Goal: Complete application form: Complete application form

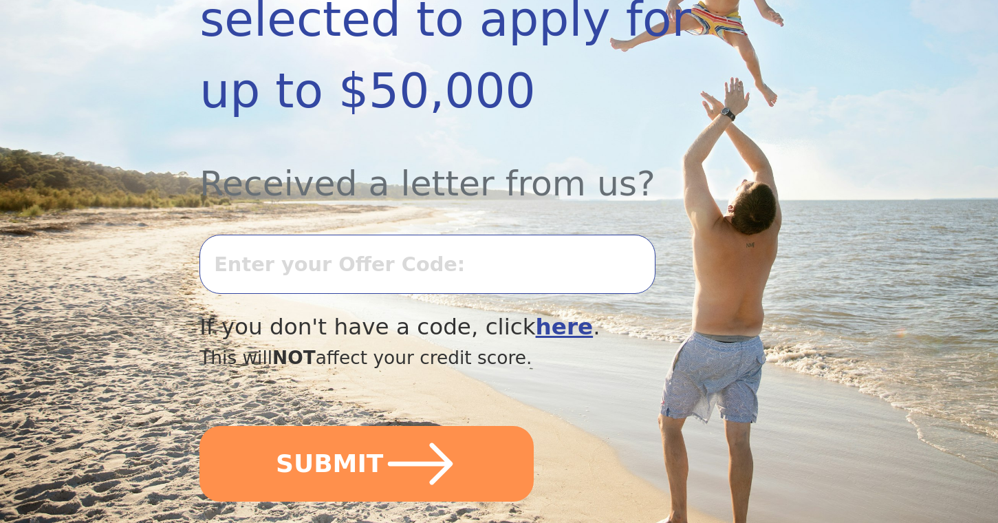
scroll to position [387, 0]
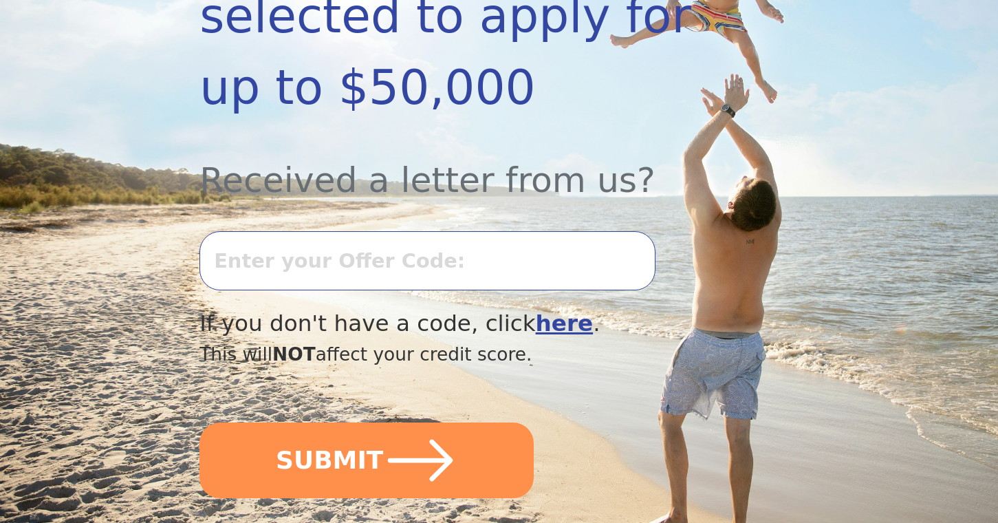
click at [314, 261] on input "text" at bounding box center [427, 260] width 455 height 59
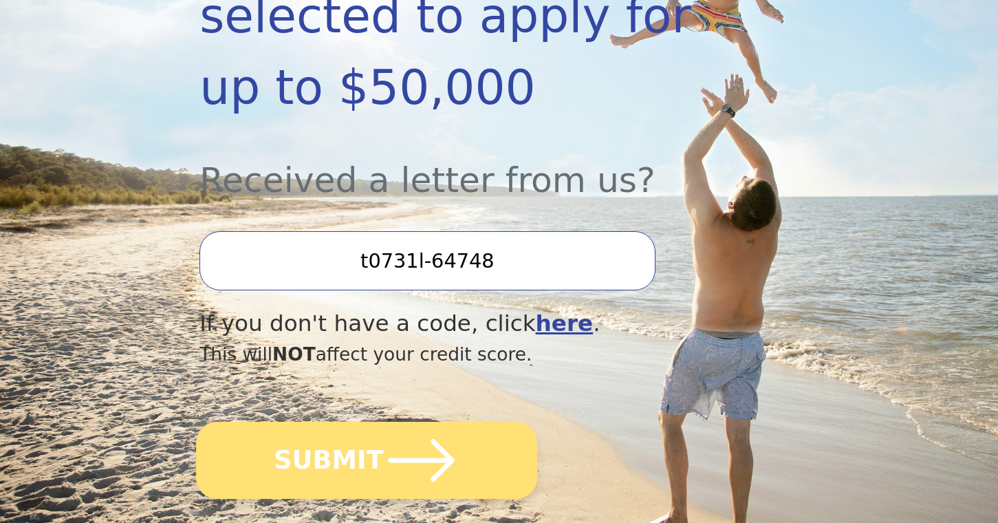
type input "t0731l-64748"
click at [399, 473] on icon "submit" at bounding box center [422, 460] width 76 height 76
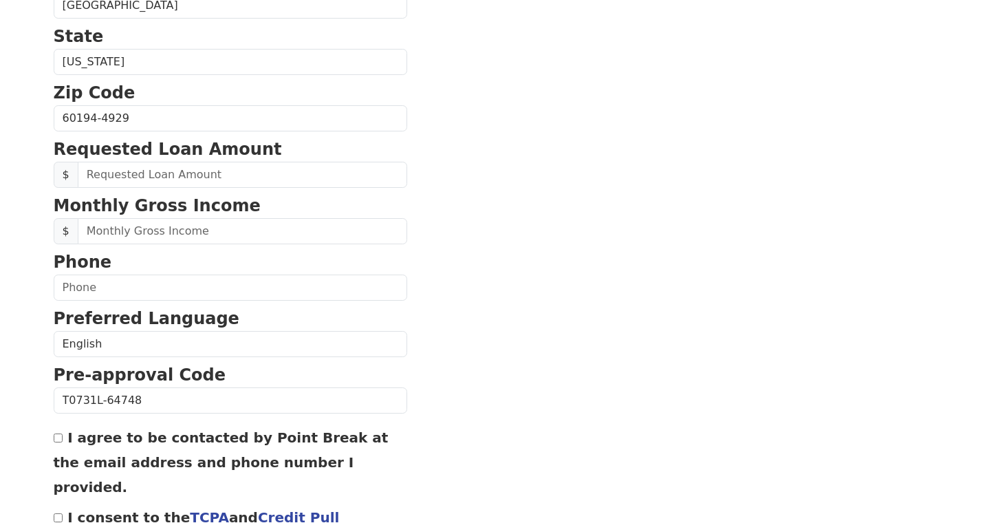
scroll to position [572, 0]
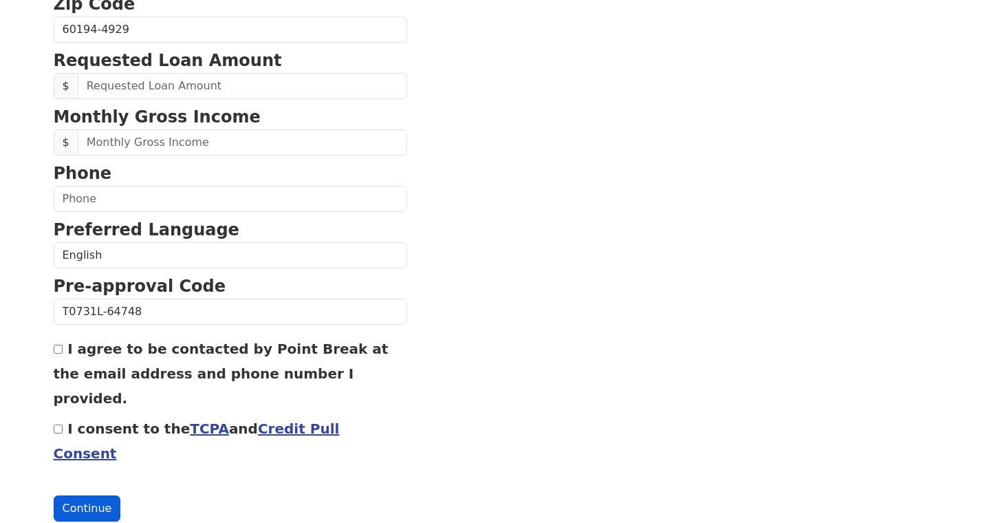
click at [78, 495] on button "Continue" at bounding box center [87, 508] width 67 height 26
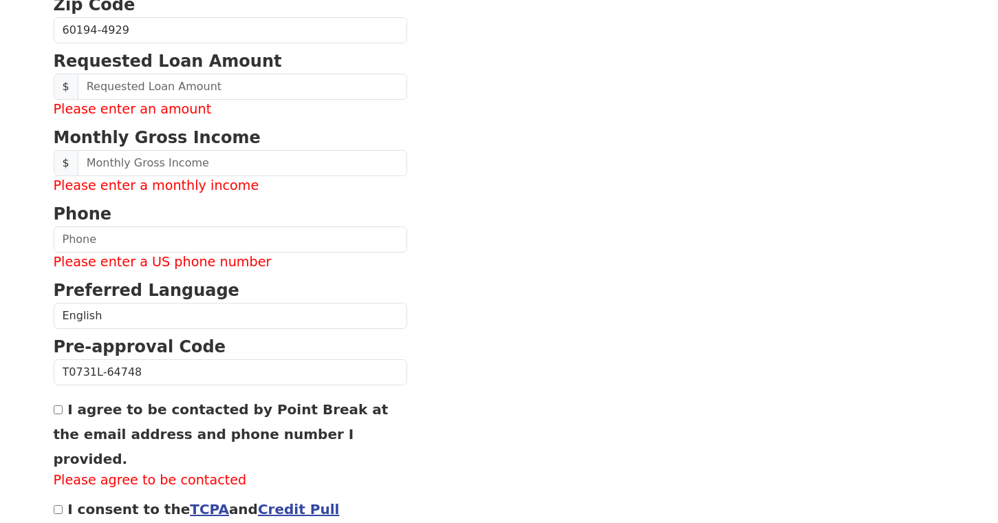
scroll to position [507, 0]
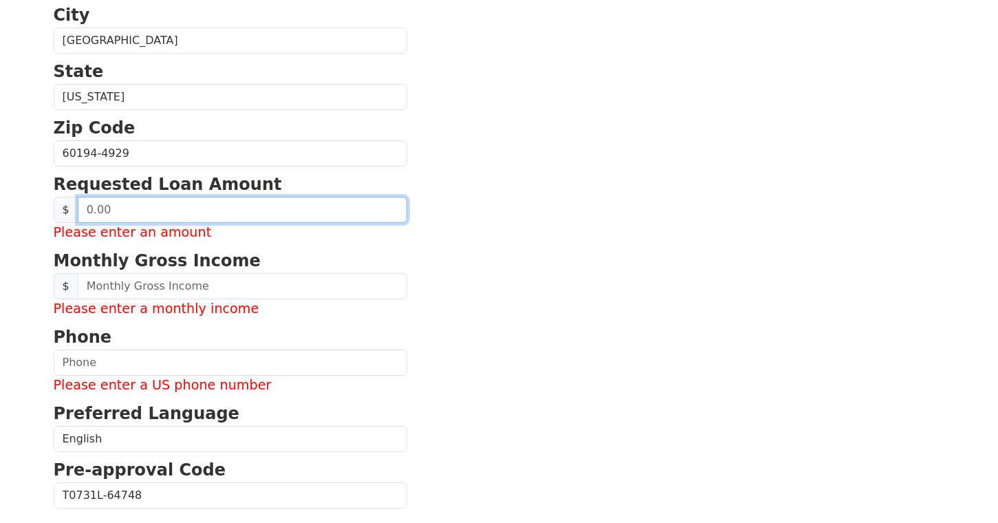
click at [173, 212] on input "text" at bounding box center [243, 210] width 330 height 26
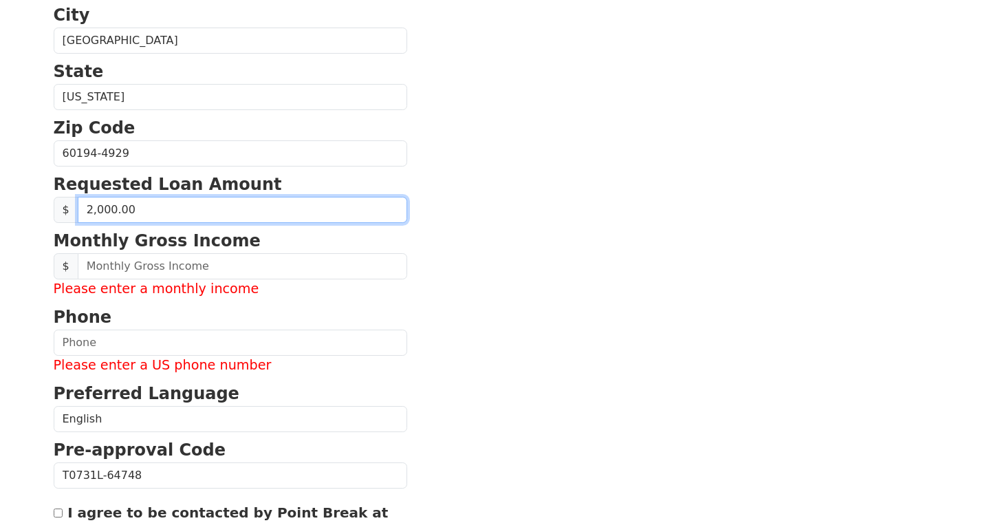
type input "20,000.00"
click at [519, 213] on section "First Name Eric Last Name Schlitter Email Address Please enter email Re-Enter E…" at bounding box center [500, 165] width 892 height 1120
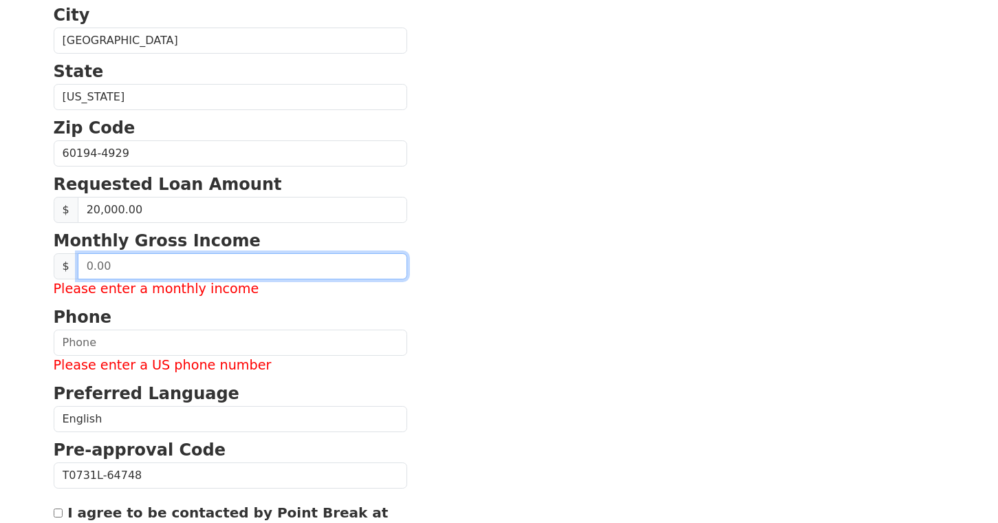
click at [191, 260] on input "text" at bounding box center [243, 266] width 330 height 26
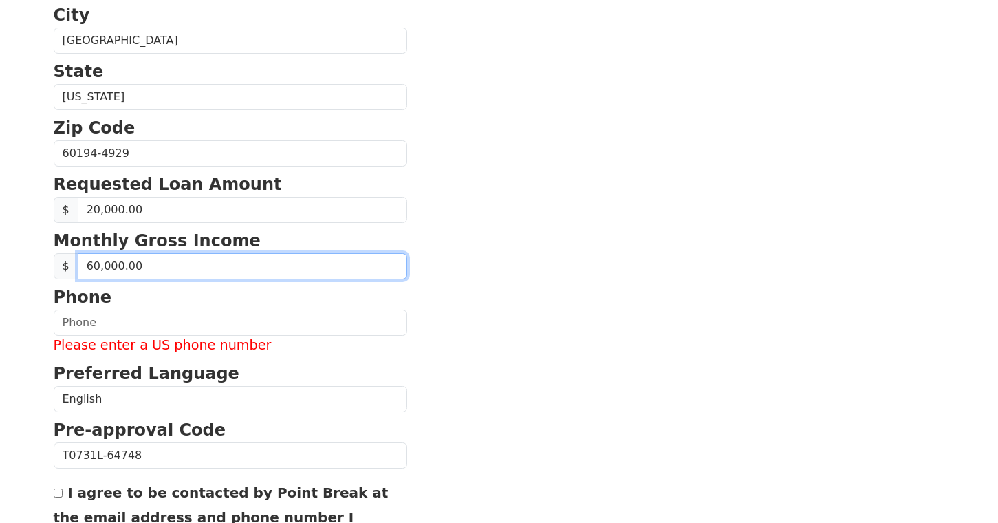
type input "6,000.00"
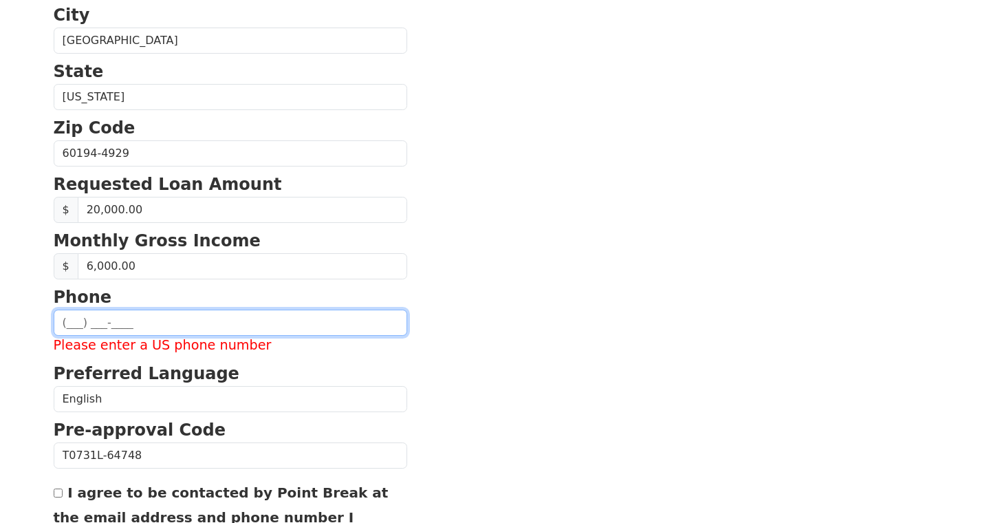
click at [127, 324] on input "text" at bounding box center [231, 323] width 354 height 26
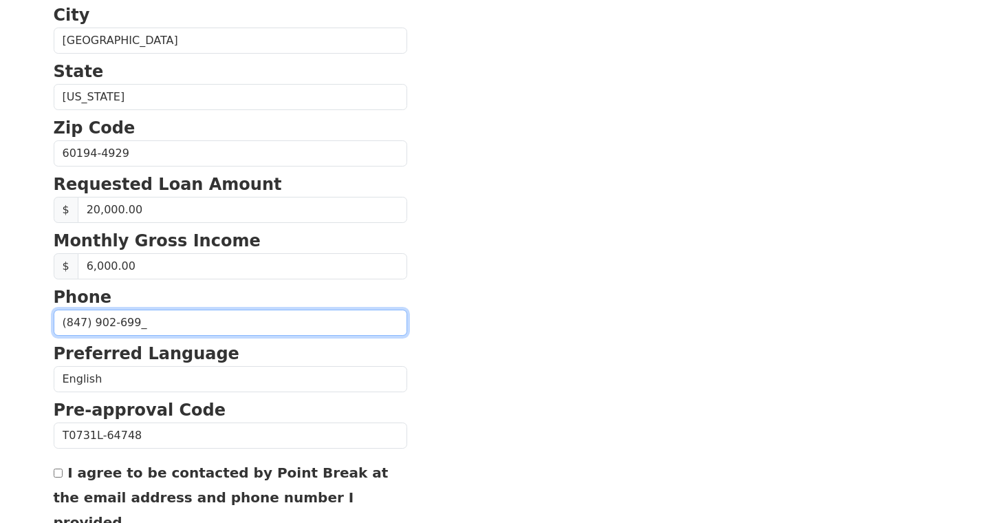
type input "(847) 902-6999"
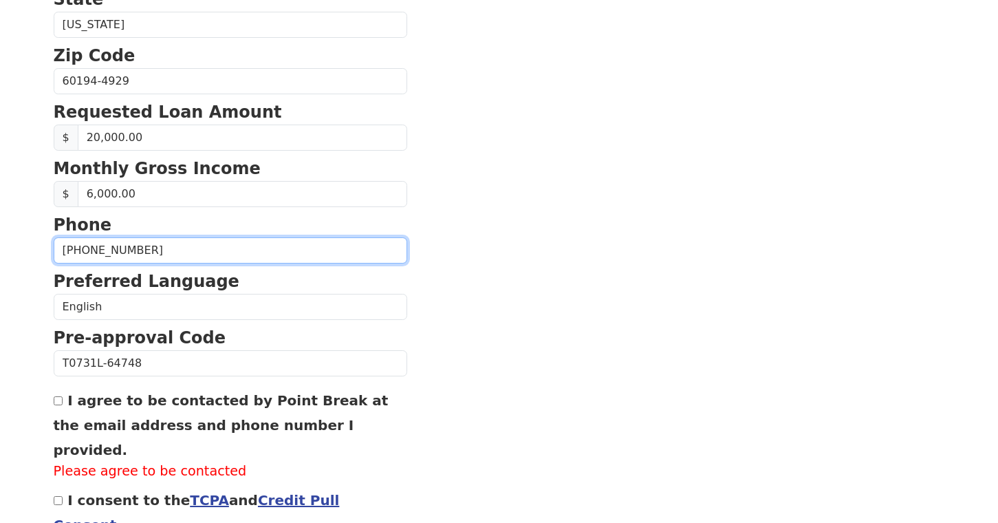
scroll to position [634, 0]
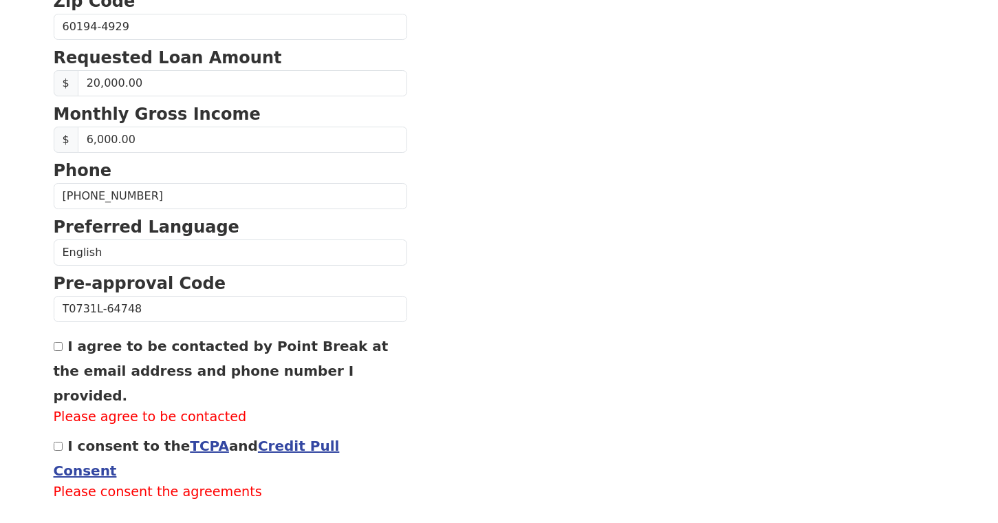
click at [54, 442] on input "I consent to the TCPA and Credit Pull Consent" at bounding box center [58, 446] width 9 height 9
checkbox input "true"
click at [58, 346] on input "I agree to be contacted by Point Break at the email address and phone number I …" at bounding box center [58, 346] width 9 height 9
checkbox input "true"
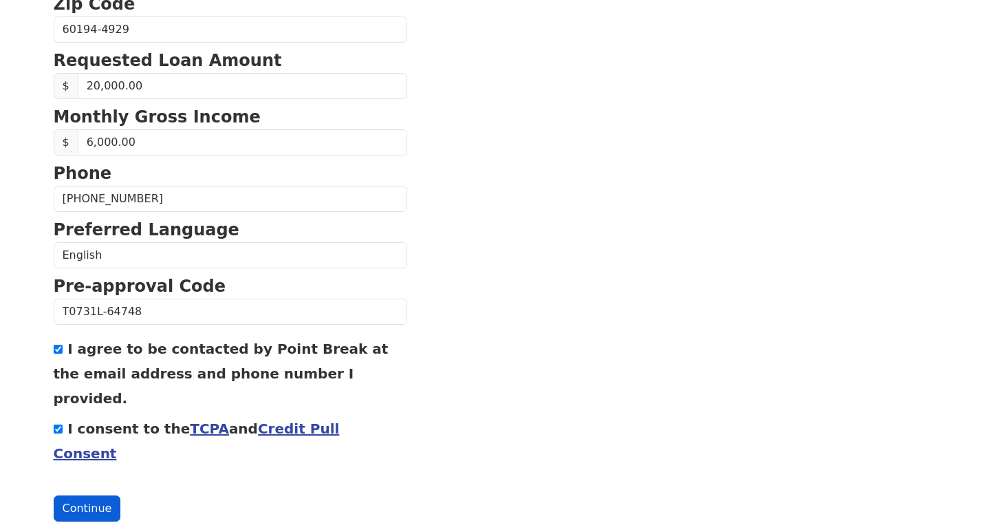
click at [85, 495] on button "Continue" at bounding box center [87, 508] width 67 height 26
click at [83, 495] on button "Continue" at bounding box center [87, 508] width 67 height 26
click at [98, 495] on button "Continue" at bounding box center [87, 508] width 67 height 26
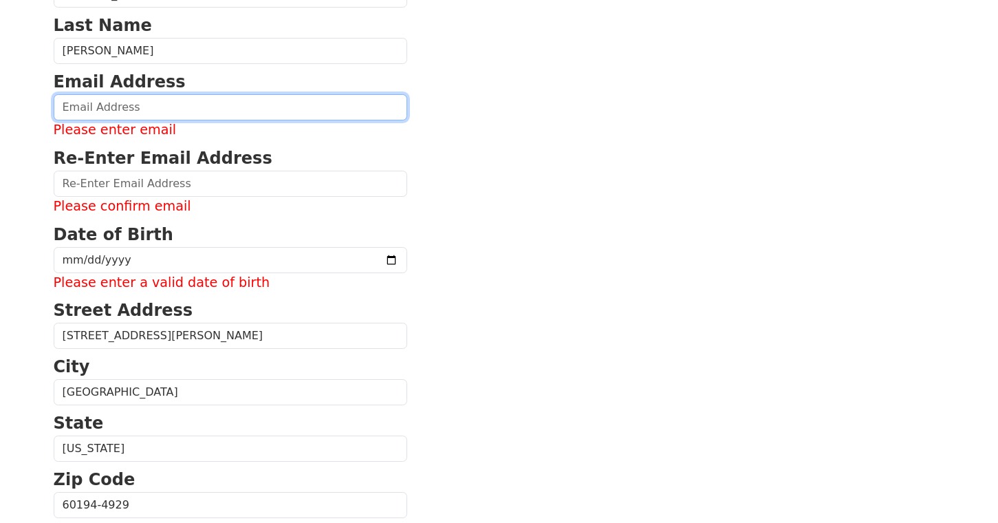
click at [131, 105] on input "email" at bounding box center [231, 107] width 354 height 26
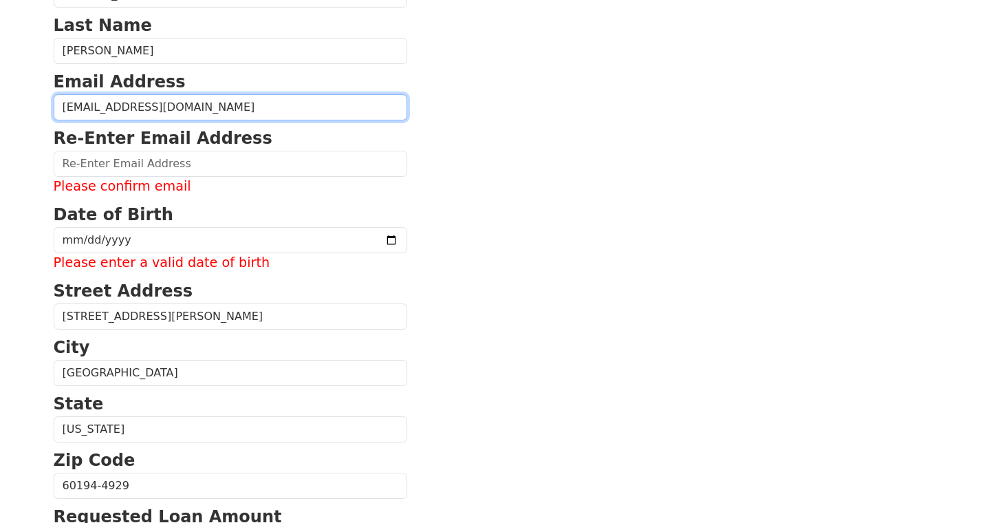
type input "eschlitter33@gmil.com"
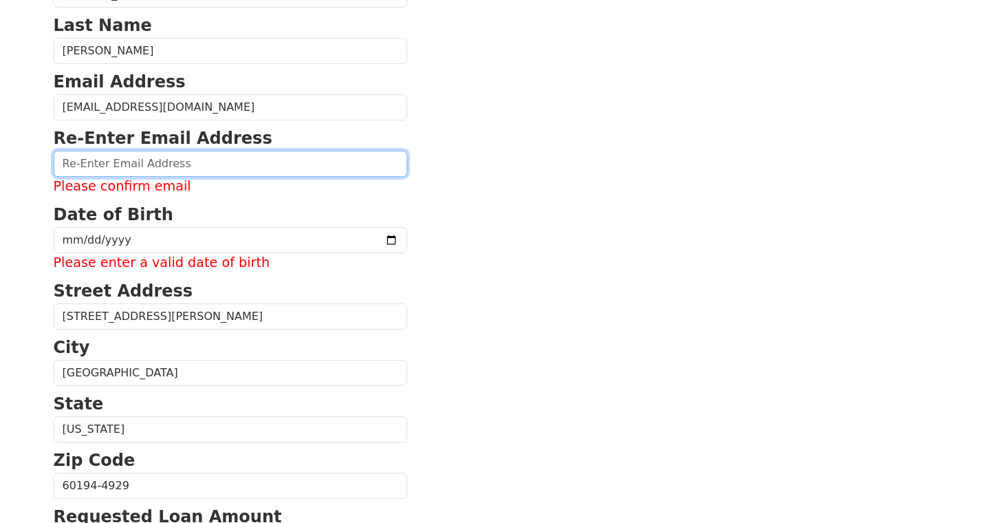
click at [138, 164] on input "email" at bounding box center [231, 164] width 354 height 26
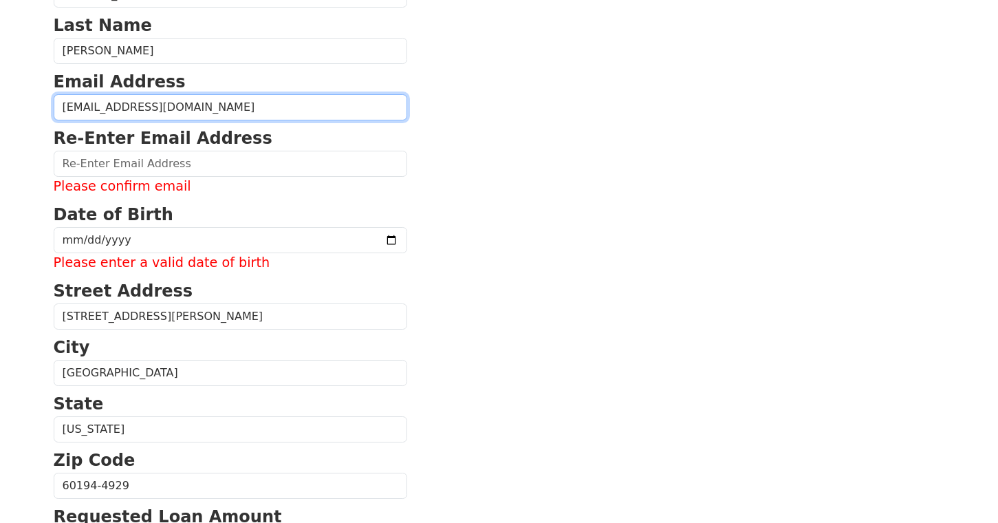
drag, startPoint x: 206, startPoint y: 108, endPoint x: 17, endPoint y: 107, distance: 189.2
click at [17, 107] on body "First Name Eric Last Name Schlitter Email Address eschlitter33@gmil.com Re-Ente…" at bounding box center [499, 106] width 998 height 523
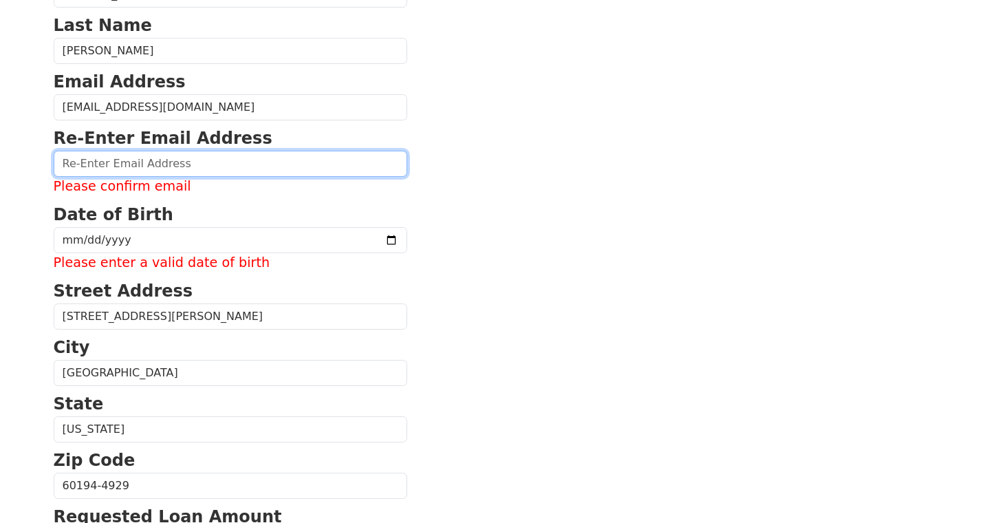
click at [94, 164] on input "email" at bounding box center [231, 164] width 354 height 26
paste input "eschlitter33@gmil.com"
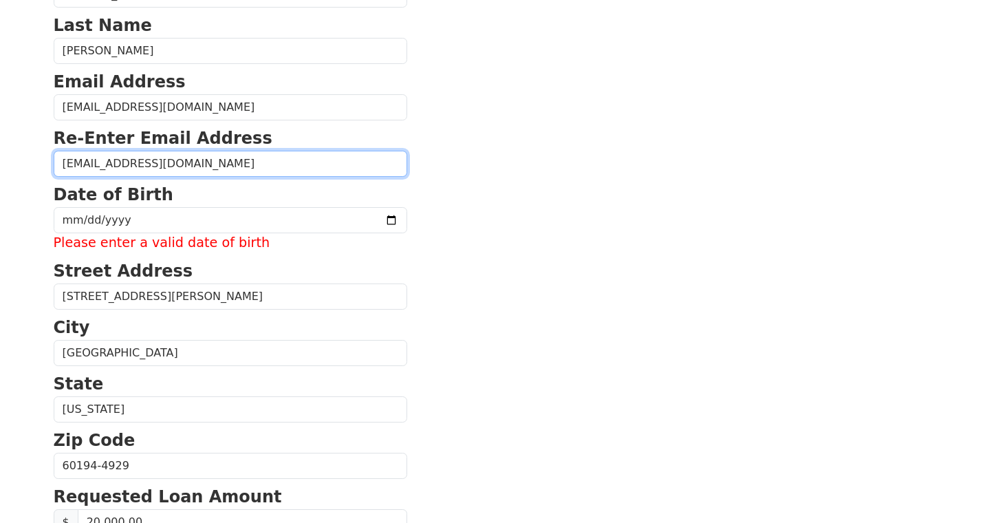
type input "eschlitter33@gmil.com"
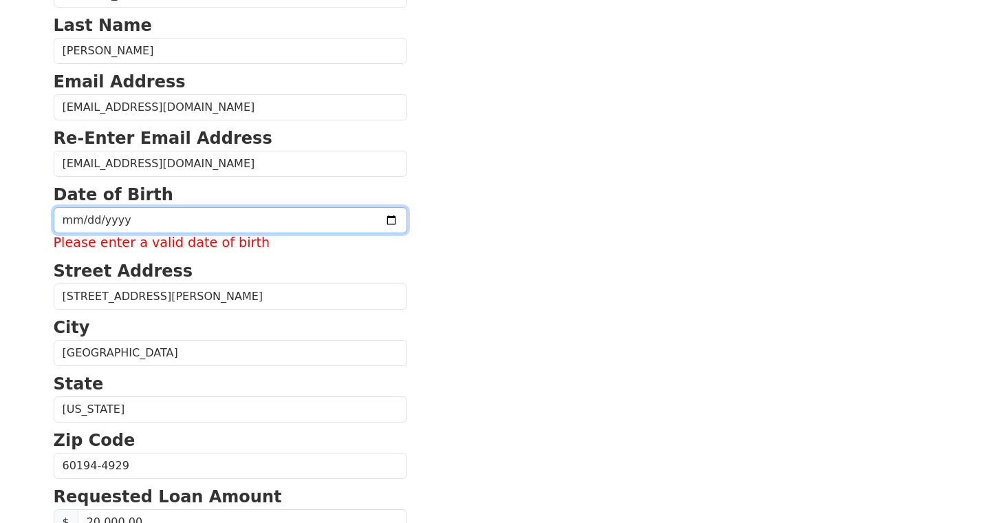
click at [74, 222] on input "date" at bounding box center [231, 220] width 354 height 26
type input "1989-04-19"
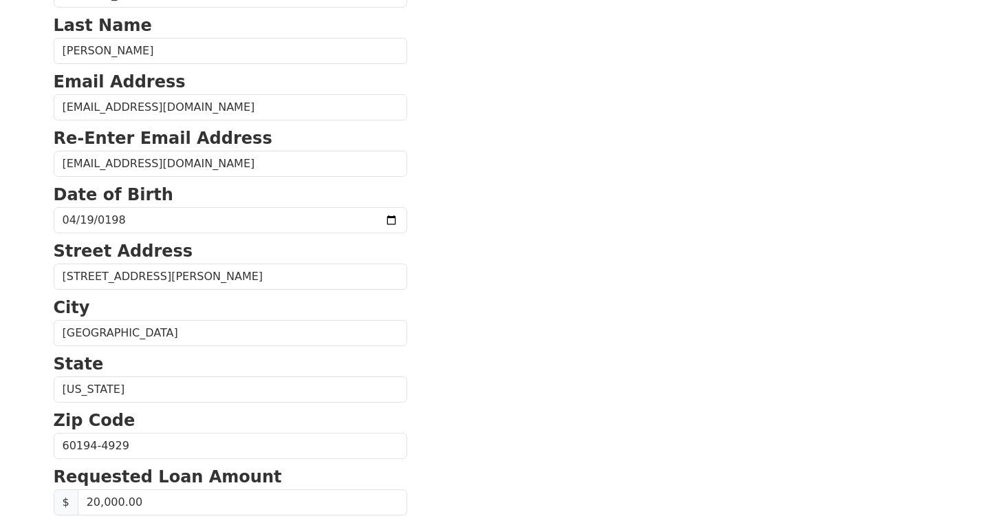
click at [820, 239] on section "First Name Eric Last Name Schlitter Email Address eschlitter33@gmil.com Re-Ente…" at bounding box center [500, 447] width 892 height 981
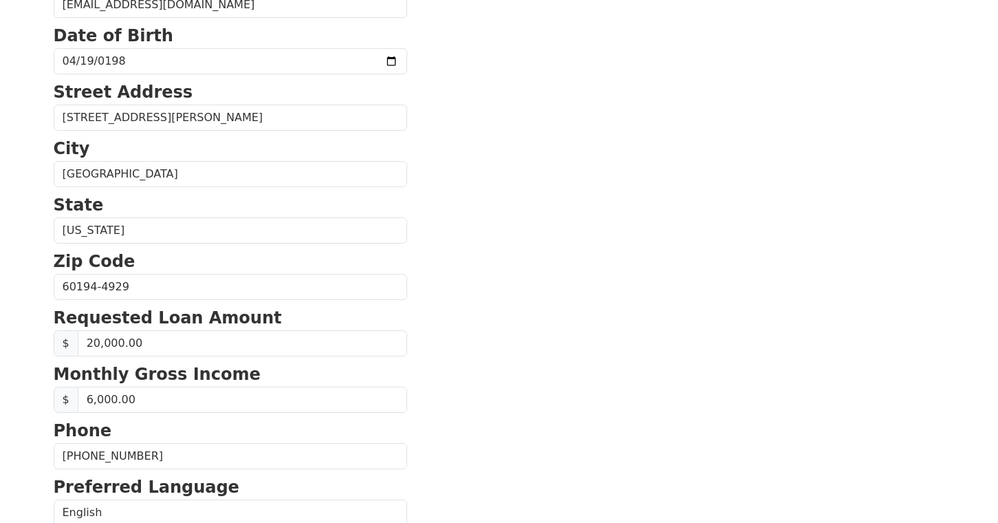
scroll to position [572, 0]
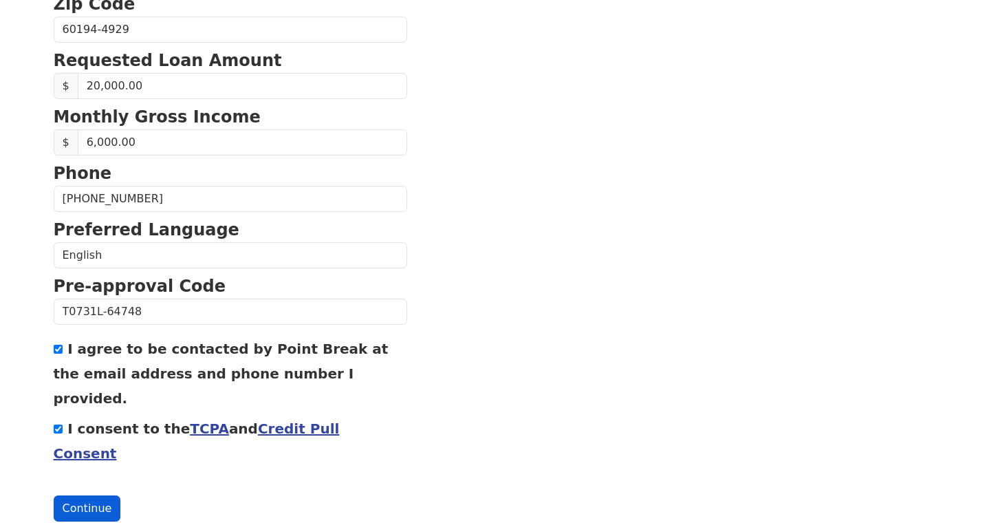
click at [77, 495] on button "Continue" at bounding box center [87, 508] width 67 height 26
